Goal: Task Accomplishment & Management: Use online tool/utility

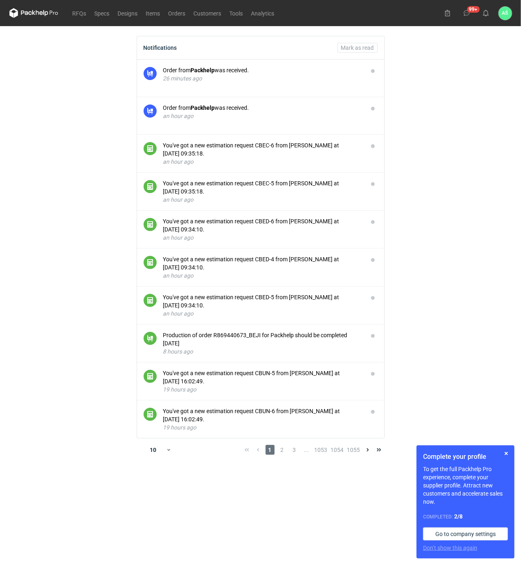
click at [449, 188] on main "Notifications Mark as read Order from Packhelp was received. 26 minutes ago Ord…" at bounding box center [260, 295] width 509 height 539
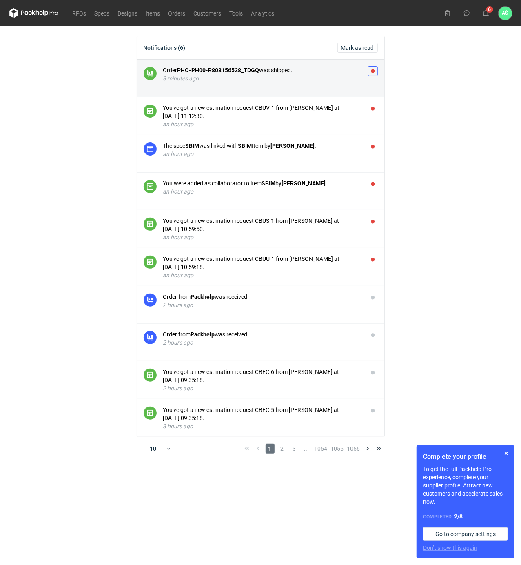
click at [371, 70] on button "button" at bounding box center [373, 71] width 10 height 10
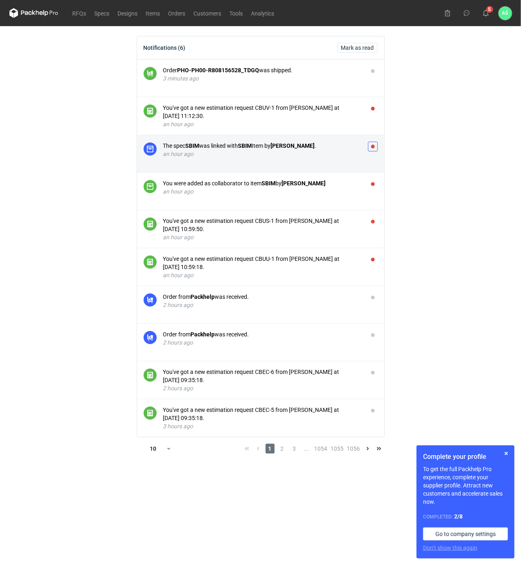
click at [375, 142] on button "button" at bounding box center [373, 147] width 10 height 10
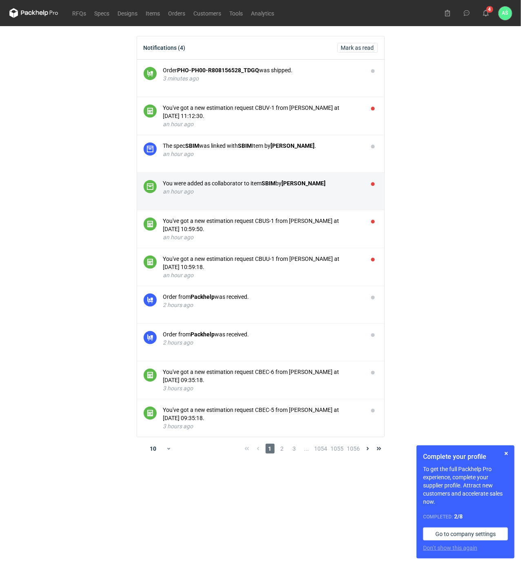
click at [376, 178] on li "You were added as collaborator to item SBIM by [PERSON_NAME] an hour ago" at bounding box center [260, 192] width 247 height 38
click at [374, 184] on button "button" at bounding box center [373, 184] width 10 height 10
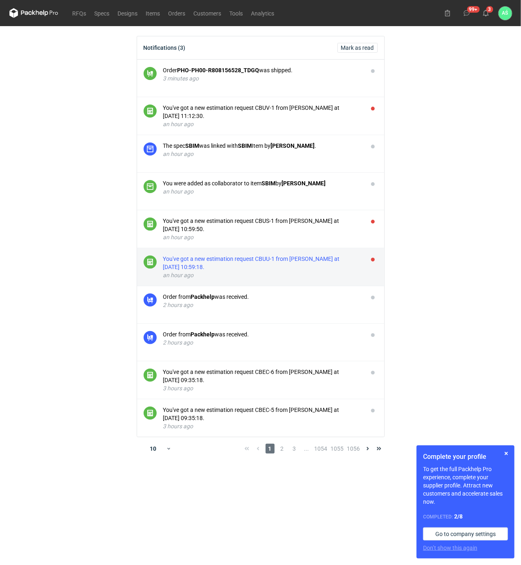
click at [309, 258] on div "You've got a new estimation request CBUU-1 from [PERSON_NAME] at [DATE] 10:59:1…" at bounding box center [262, 263] width 198 height 16
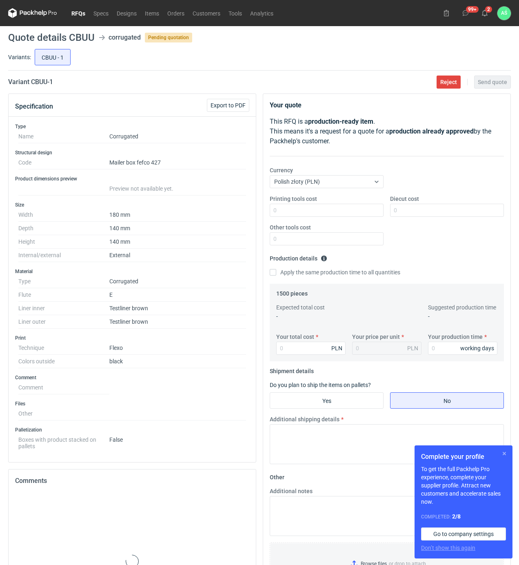
click at [502, 453] on button "button" at bounding box center [505, 454] width 10 height 10
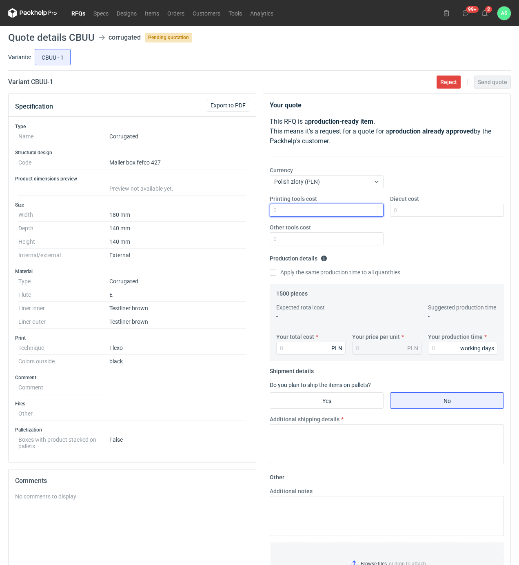
click at [352, 211] on input "Printing tools cost" at bounding box center [327, 210] width 114 height 13
type input "900"
type input "750"
type input "2100"
type input "1.4"
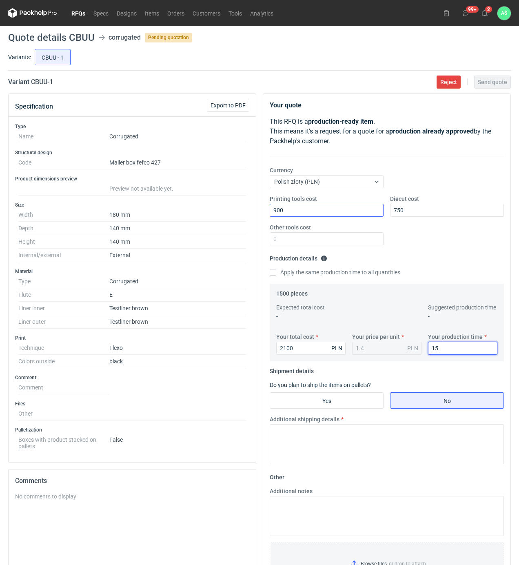
type input "15"
click at [325, 400] on input "Yes" at bounding box center [326, 401] width 113 height 16
radio input "true"
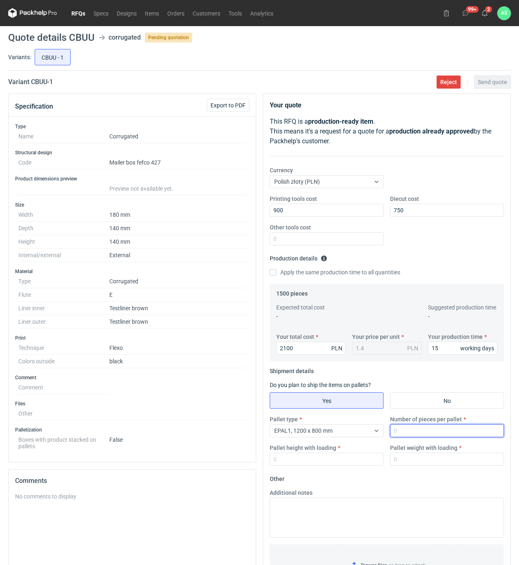
click at [403, 429] on input "Number of pieces per pallet" at bounding box center [447, 430] width 114 height 13
type input "1500"
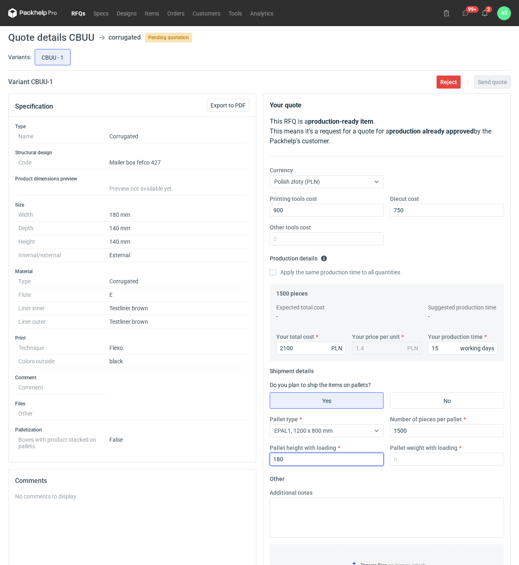
click at [305, 464] on input "180" at bounding box center [327, 459] width 114 height 13
type input "1800"
type input "300"
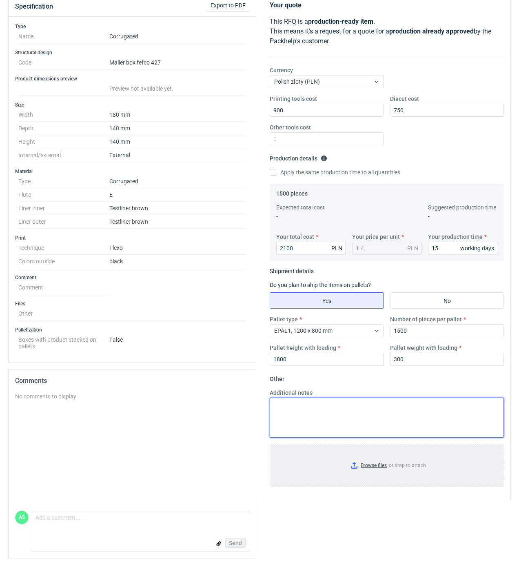
scroll to position [103, 0]
click at [353, 468] on input "Browse files or drop to attach" at bounding box center [387, 465] width 233 height 41
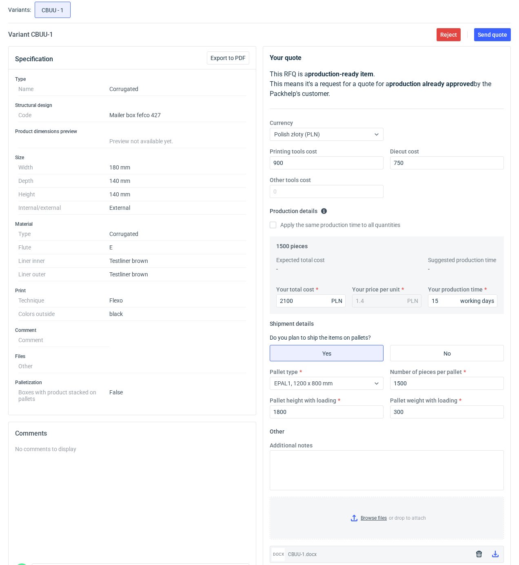
scroll to position [0, 0]
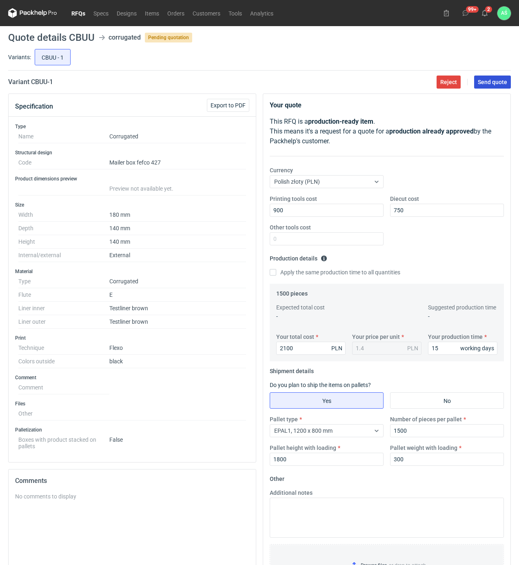
click at [495, 79] on span "Send quote" at bounding box center [492, 82] width 29 height 6
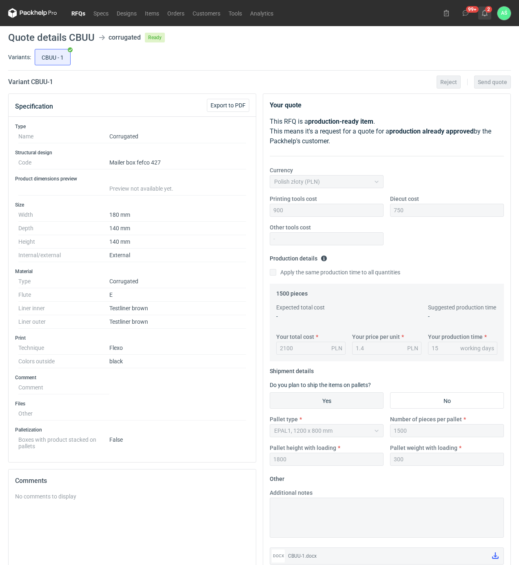
click at [489, 13] on button "2" at bounding box center [484, 13] width 13 height 13
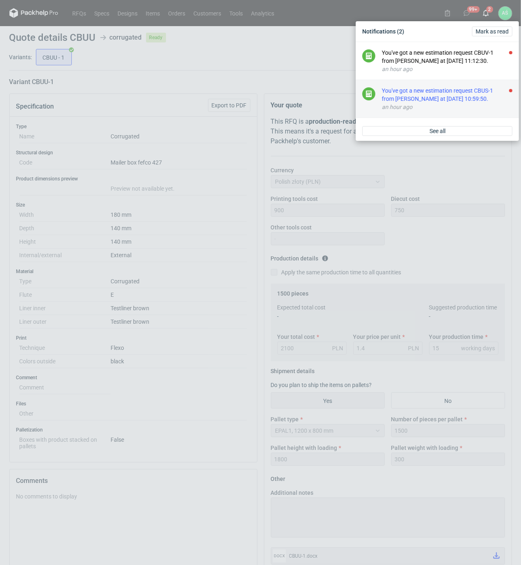
click at [466, 100] on div "You've got a new estimation request CBUS-1 from [PERSON_NAME] at [DATE] 10:59:5…" at bounding box center [447, 95] width 131 height 16
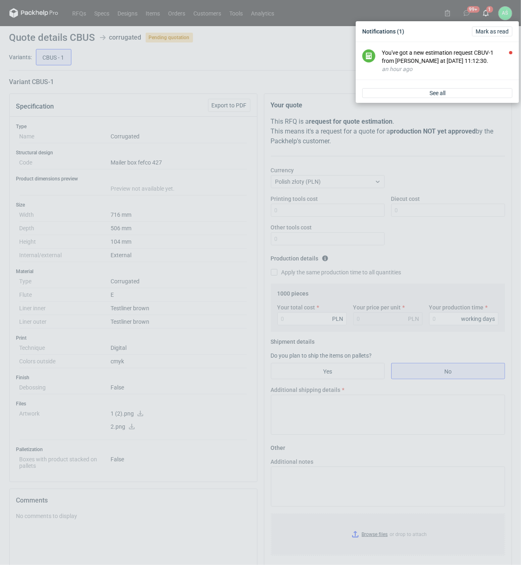
click at [212, 222] on div "Notifications (1) [PERSON_NAME] as read You've got a new estimation request CBU…" at bounding box center [260, 282] width 521 height 565
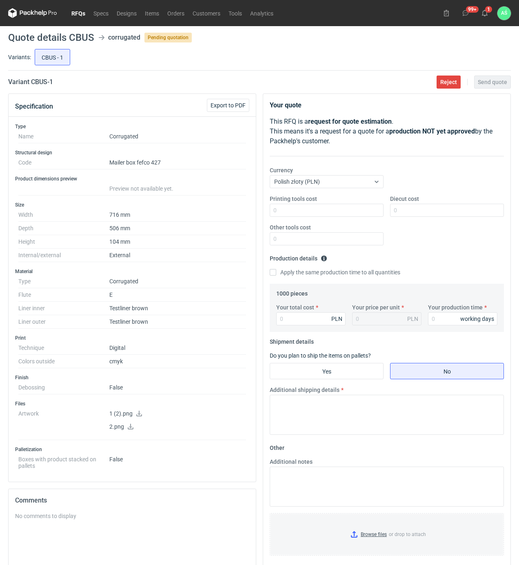
click at [138, 414] on icon at bounding box center [139, 414] width 7 height 6
click at [131, 429] on icon at bounding box center [130, 427] width 7 height 6
click at [358, 210] on input "Printing tools cost" at bounding box center [327, 210] width 114 height 13
type input "1500"
type input "44"
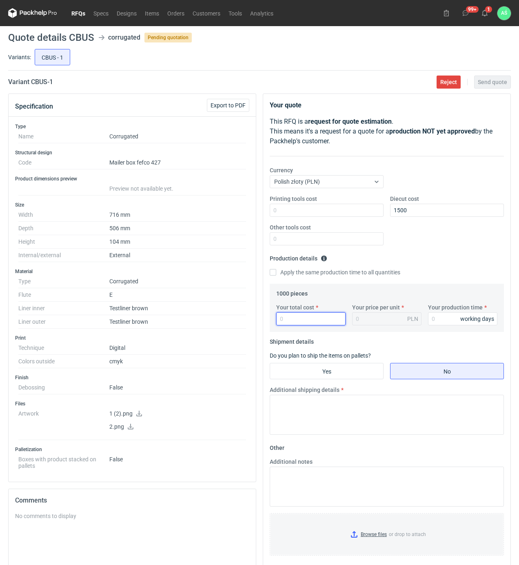
drag, startPoint x: 305, startPoint y: 320, endPoint x: 274, endPoint y: 320, distance: 31.0
click at [274, 320] on div "Your total cost PLN" at bounding box center [311, 314] width 76 height 22
type input "4460"
type input "4.46"
type input "15"
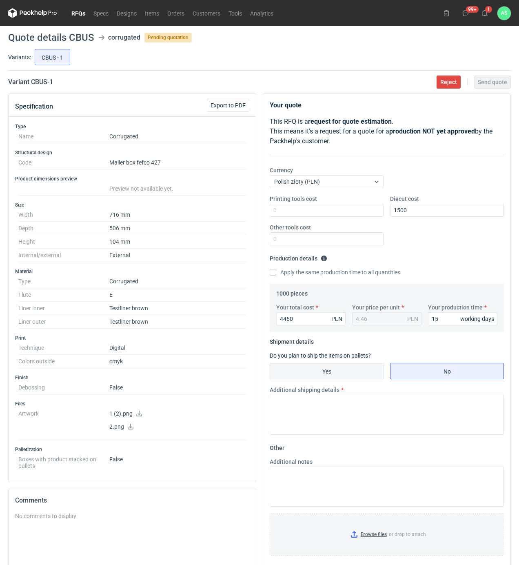
click at [307, 376] on input "Yes" at bounding box center [326, 371] width 113 height 16
radio input "true"
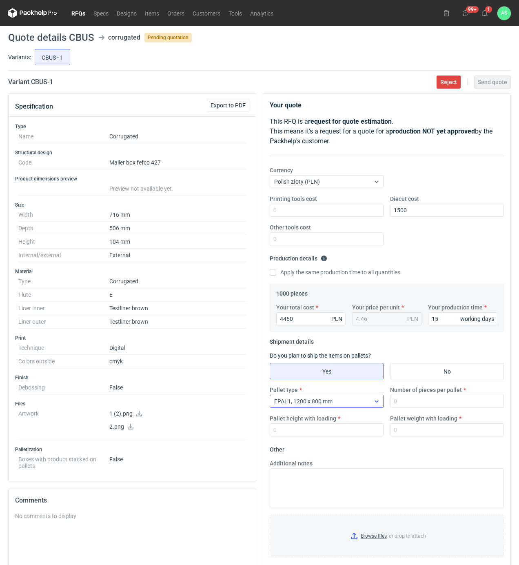
click at [358, 398] on div "EPAL1, 1200 x 800 mm" at bounding box center [320, 401] width 100 height 11
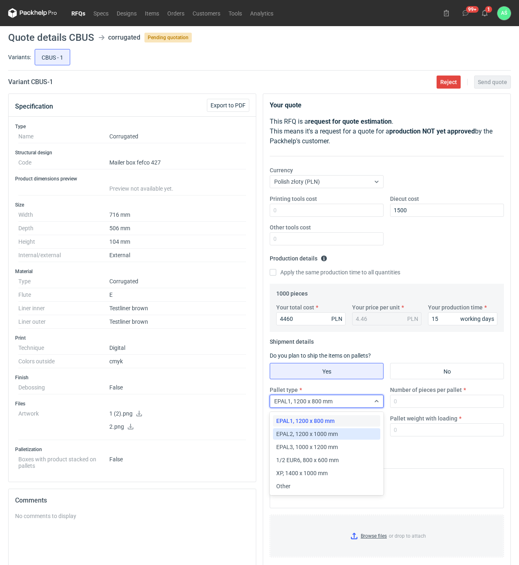
click at [322, 433] on span "EPAL2, 1200 x 1000 mm" at bounding box center [307, 434] width 62 height 8
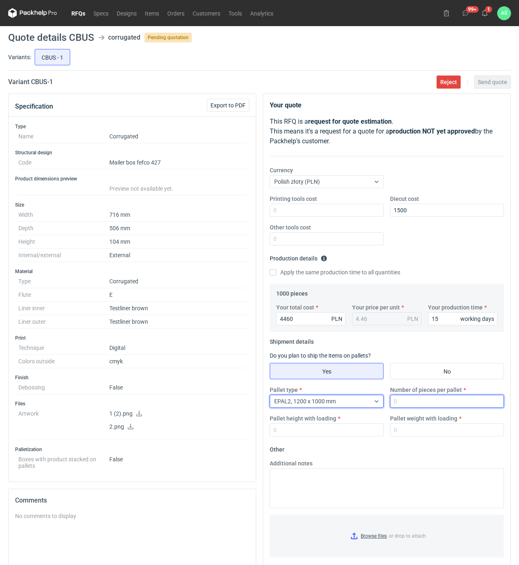
click at [415, 403] on input "Number of pieces per pallet" at bounding box center [447, 401] width 114 height 13
type input "1000"
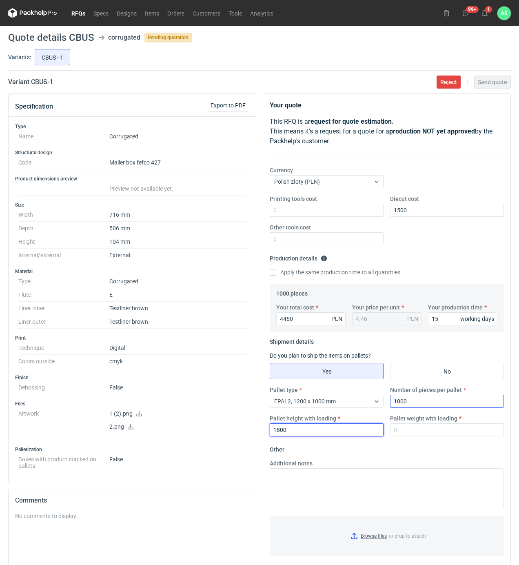
type input "1800"
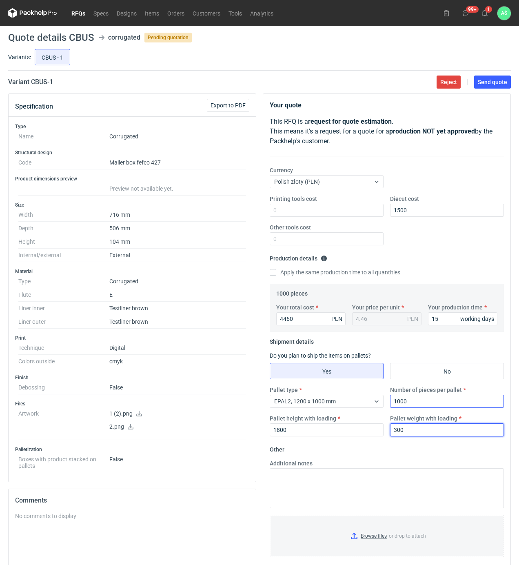
type input "300"
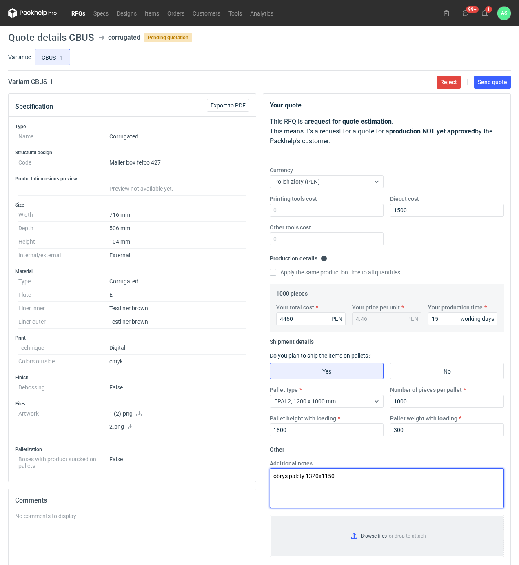
type textarea "obrys palety 1320x1150"
click at [376, 538] on input "Browse files or drop to attach" at bounding box center [387, 536] width 233 height 41
click at [497, 79] on span "Send quote" at bounding box center [492, 82] width 29 height 6
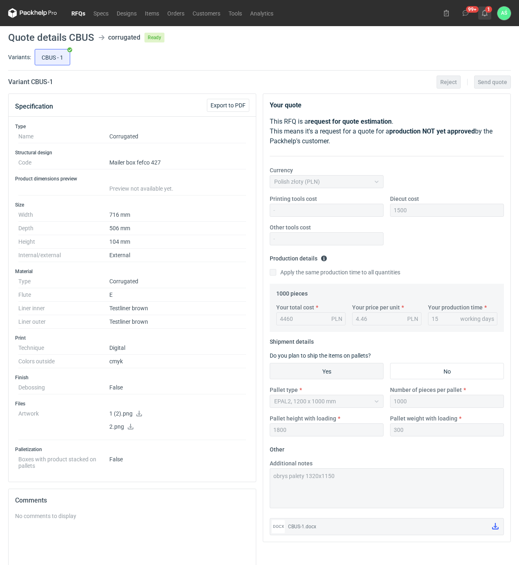
click at [485, 12] on icon at bounding box center [485, 13] width 7 height 7
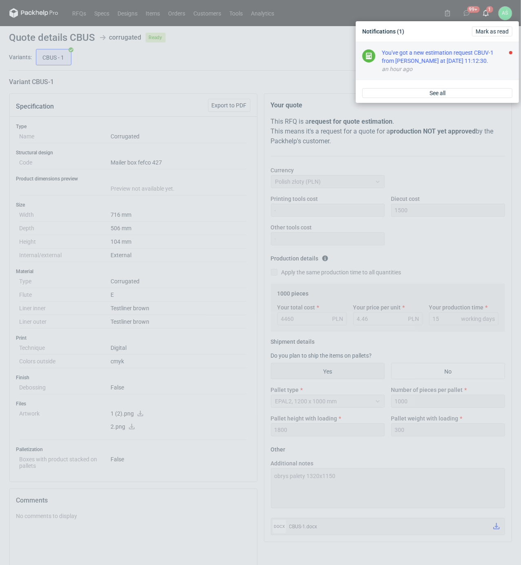
click at [467, 56] on div "You've got a new estimation request CBUV-1 from [PERSON_NAME] at [DATE] 11:12:3…" at bounding box center [447, 57] width 131 height 16
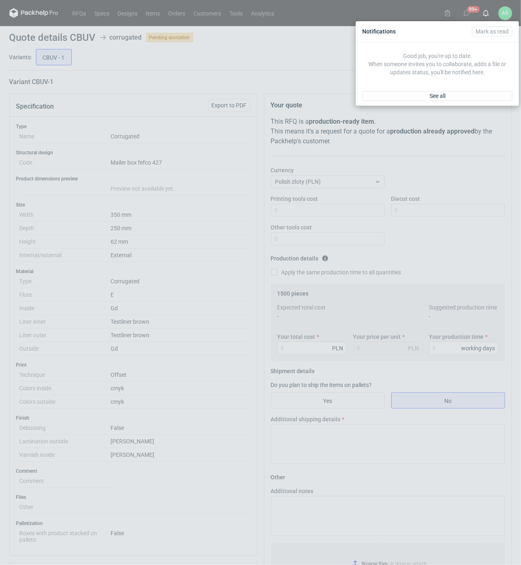
click at [231, 270] on div "Notifications [PERSON_NAME] as read Good job, you're up to date. When someone i…" at bounding box center [260, 282] width 521 height 565
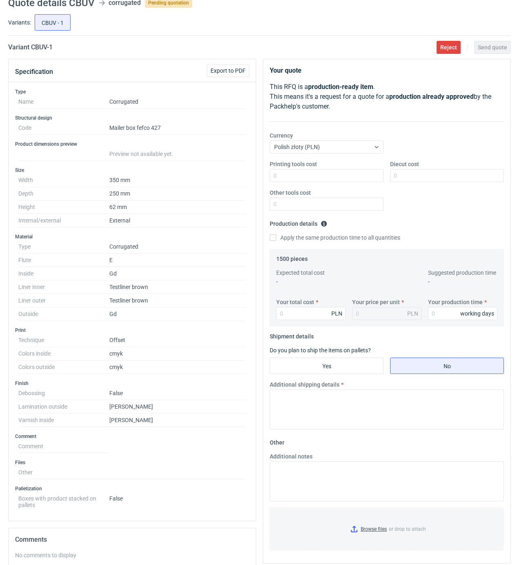
scroll to position [54, 0]
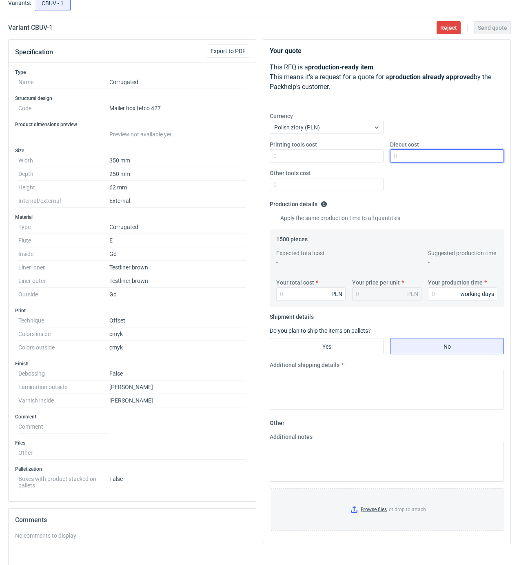
drag, startPoint x: 403, startPoint y: 154, endPoint x: 407, endPoint y: 163, distance: 10.0
click at [403, 154] on input "Diecut cost" at bounding box center [447, 155] width 114 height 13
type input "1550"
type input "5970"
type input "3.98"
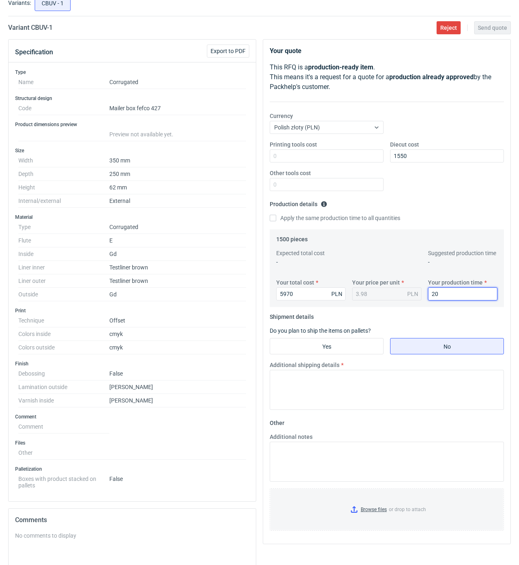
type input "20"
click at [303, 341] on input "Yes" at bounding box center [326, 346] width 113 height 16
radio input "true"
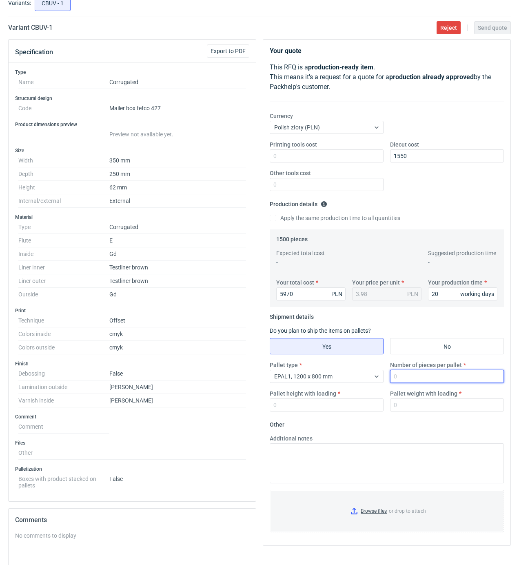
click at [428, 380] on input "Number of pieces per pallet" at bounding box center [447, 376] width 114 height 13
type input "1500"
type input "1900"
type input "450"
click at [368, 511] on input "Browse files or drop to attach" at bounding box center [387, 511] width 233 height 41
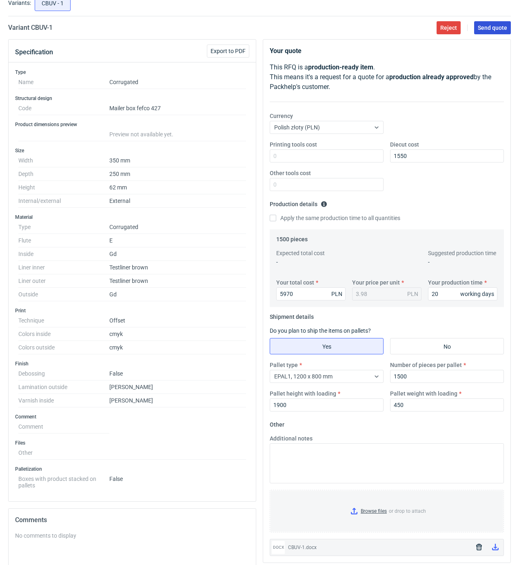
click at [487, 29] on span "Send quote" at bounding box center [492, 28] width 29 height 6
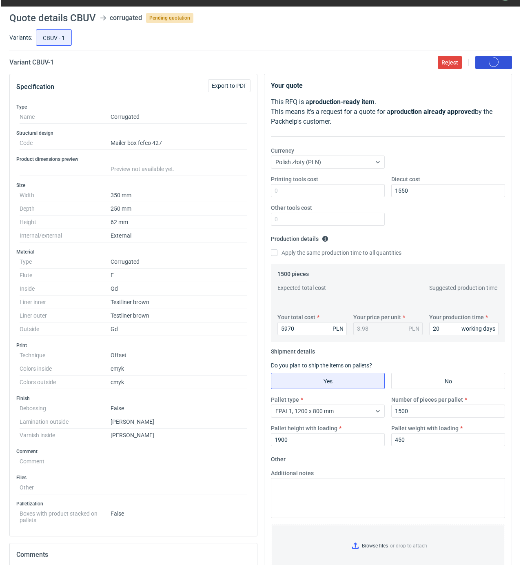
scroll to position [0, 0]
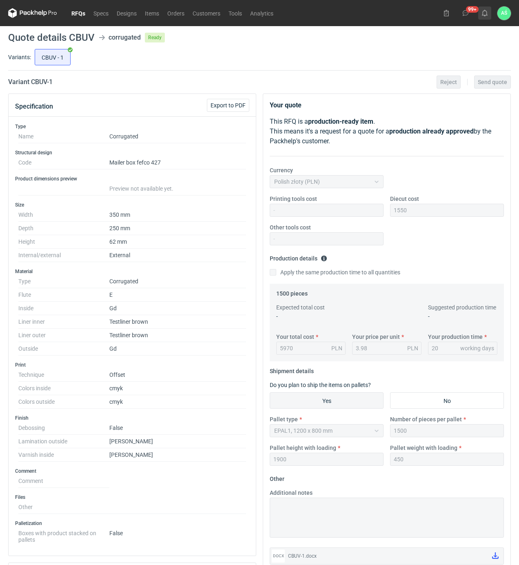
click at [486, 11] on use at bounding box center [485, 13] width 6 height 7
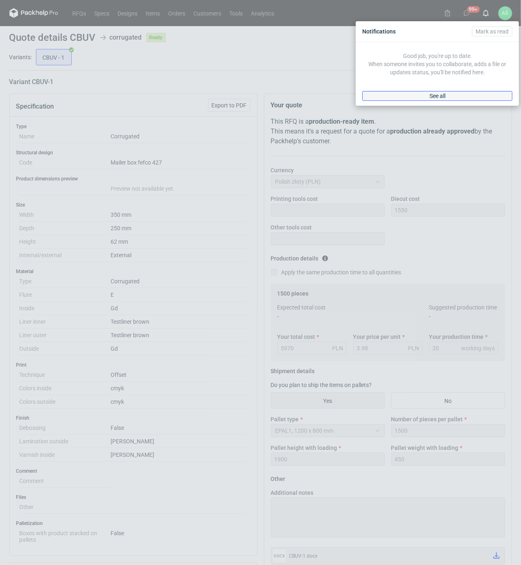
click at [484, 100] on link "See all" at bounding box center [437, 96] width 150 height 10
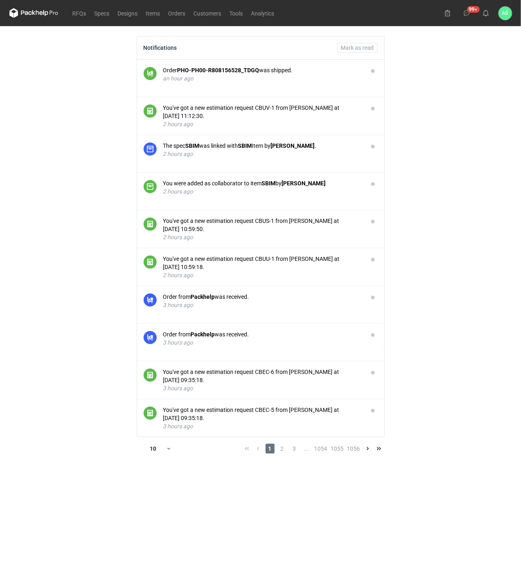
click at [461, 157] on main "Notifications Mark as read Order PHO-PH00-R808156528_TDGQ was shipped. an hour …" at bounding box center [260, 295] width 509 height 539
click at [457, 243] on main "Notifications Mark as read Order PHO-PH00-R808156528_TDGQ was shipped. an hour …" at bounding box center [260, 295] width 509 height 539
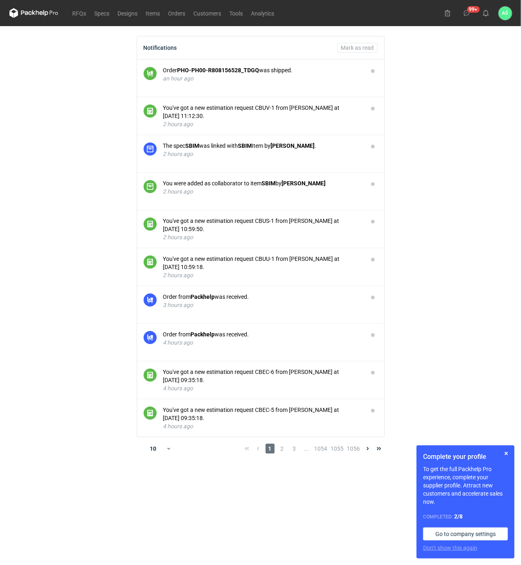
click at [430, 210] on main "Notifications Mark as read Order PHO-PH00-R808156528_TDGQ was shipped. an hour …" at bounding box center [260, 295] width 509 height 539
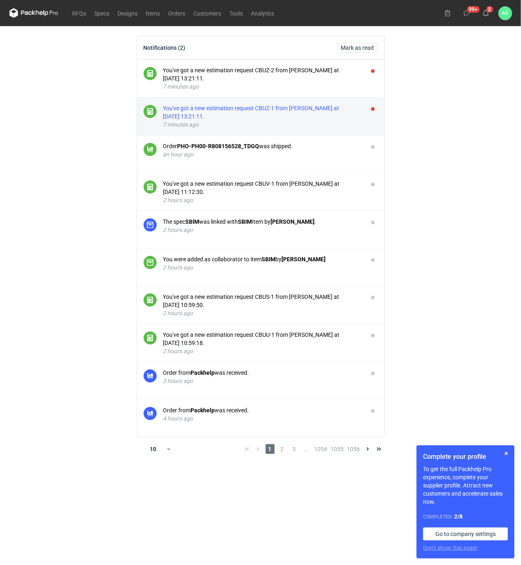
click at [301, 120] on div "You've got a new estimation request CBUZ-1 from Michał Palasek at 10 Oct 2025 1…" at bounding box center [262, 112] width 198 height 16
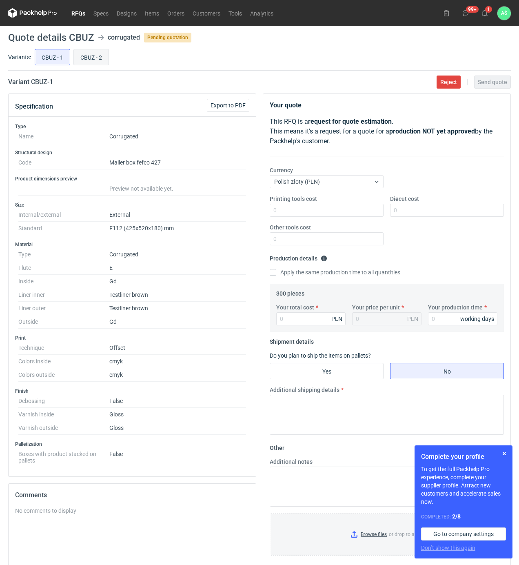
click at [96, 56] on input "CBUZ - 2" at bounding box center [91, 57] width 35 height 16
radio input "true"
click at [49, 59] on input "CBUZ - 1" at bounding box center [52, 57] width 35 height 16
radio input "true"
click at [502, 453] on button "button" at bounding box center [505, 454] width 10 height 10
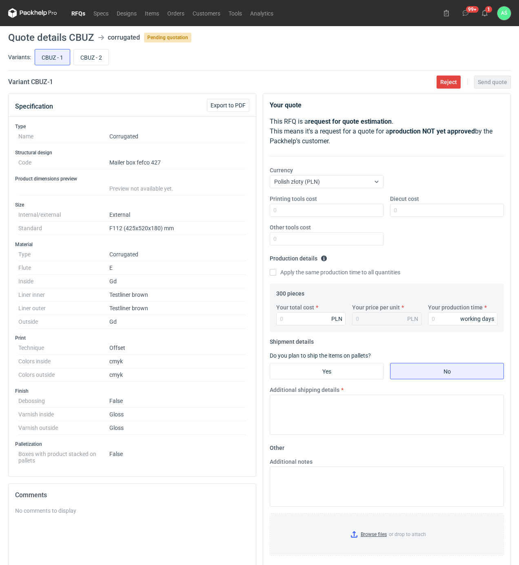
click at [164, 79] on div "Variant CBUZ - 1 Reject Send quote" at bounding box center [259, 82] width 503 height 10
click at [78, 13] on link "RFQs" at bounding box center [78, 13] width 22 height 10
